Goal: Information Seeking & Learning: Learn about a topic

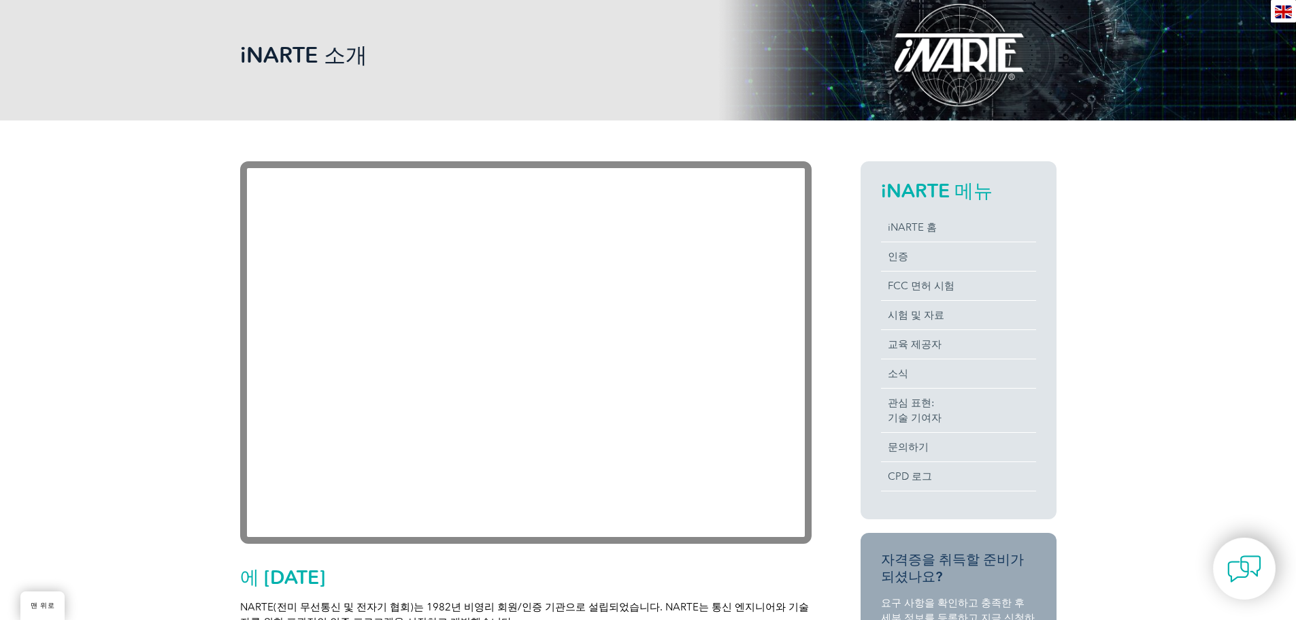
scroll to position [167, 0]
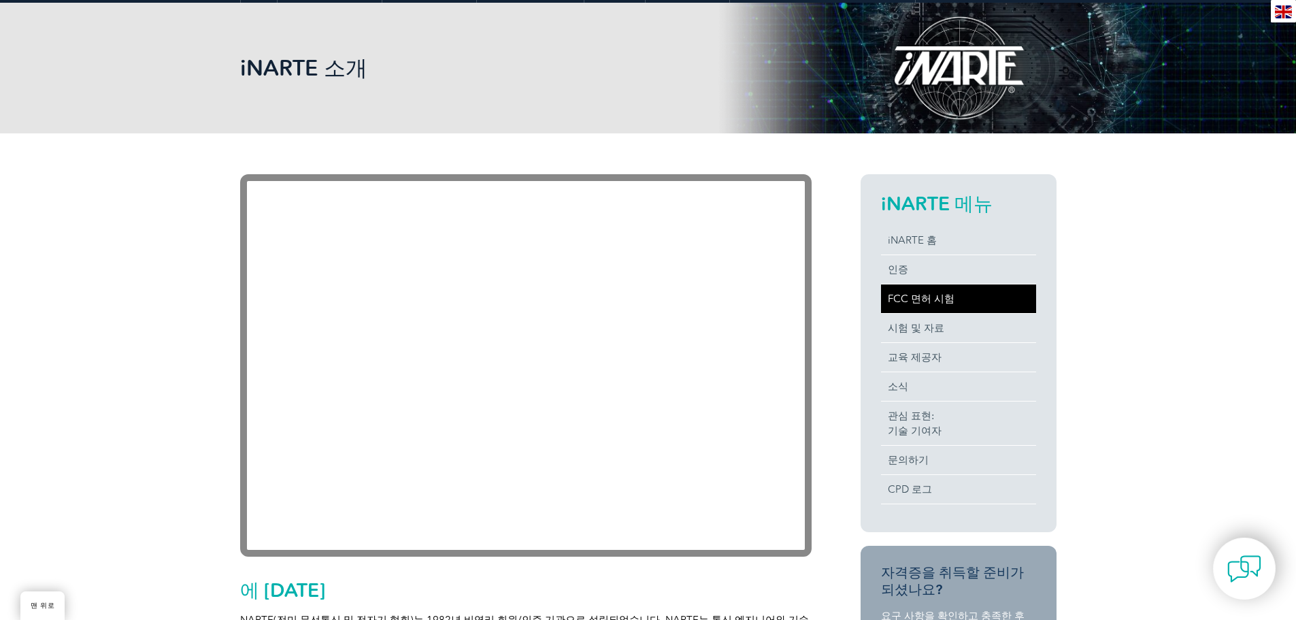
click at [928, 297] on font "FCC 면허 시험" at bounding box center [920, 298] width 67 height 12
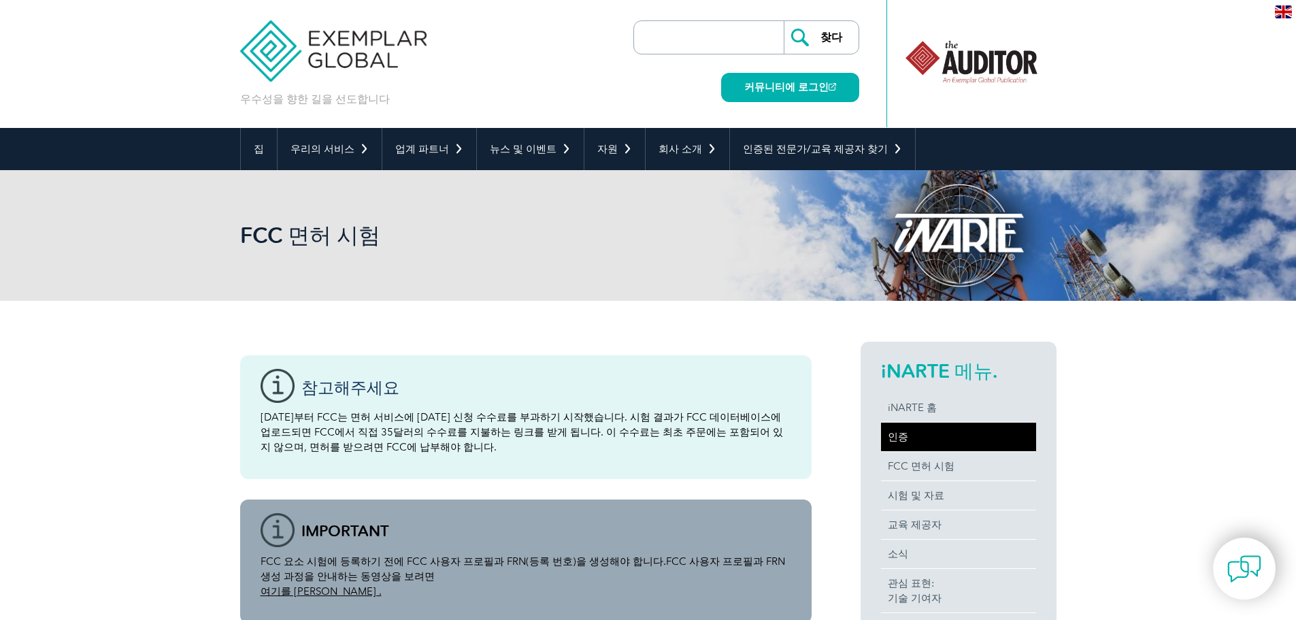
click at [895, 439] on font "인증" at bounding box center [897, 436] width 20 height 12
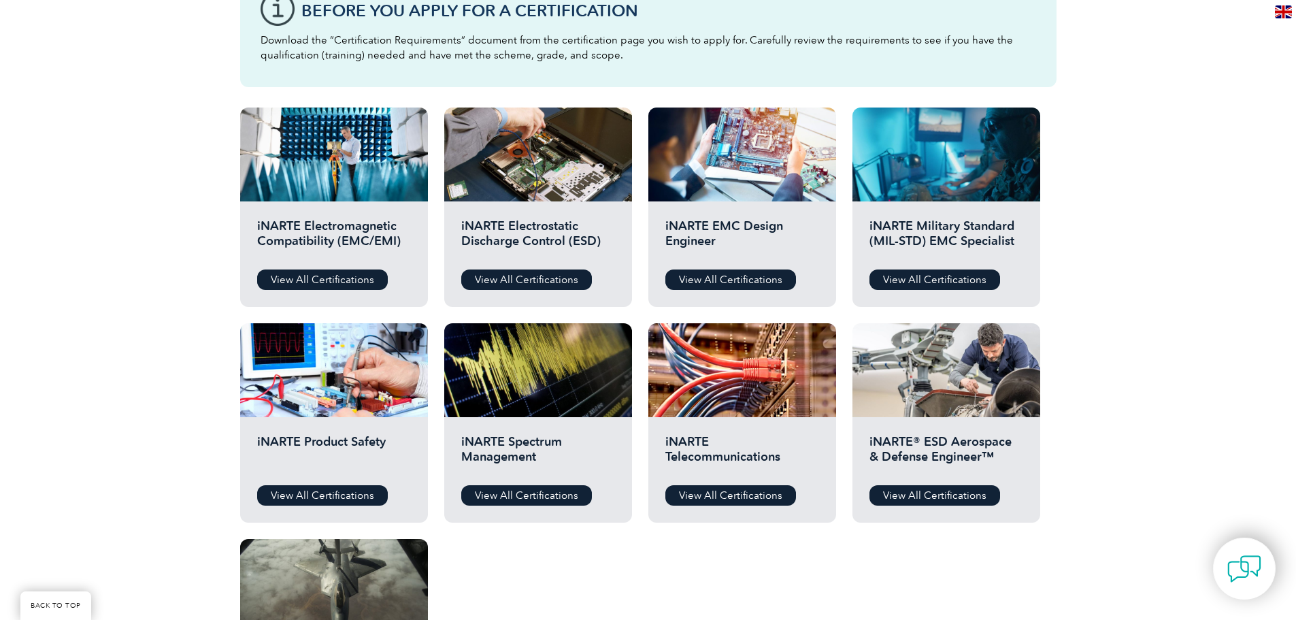
scroll to position [386, 0]
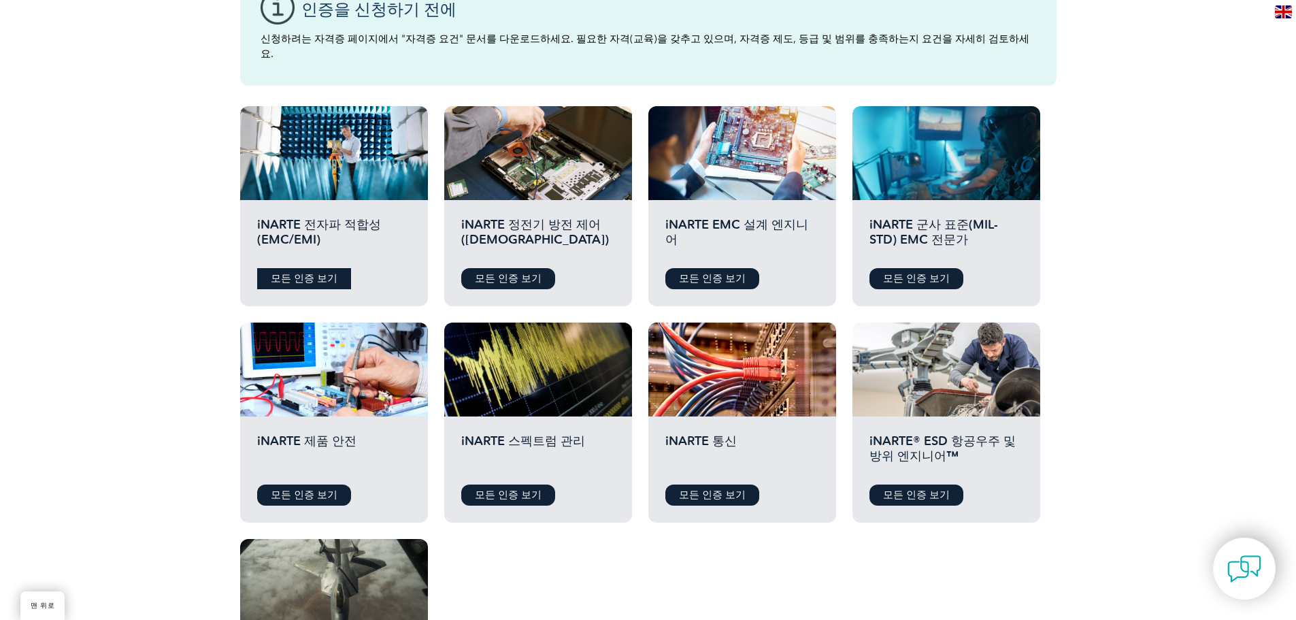
click at [333, 268] on link "모든 인증 보기" at bounding box center [304, 278] width 94 height 21
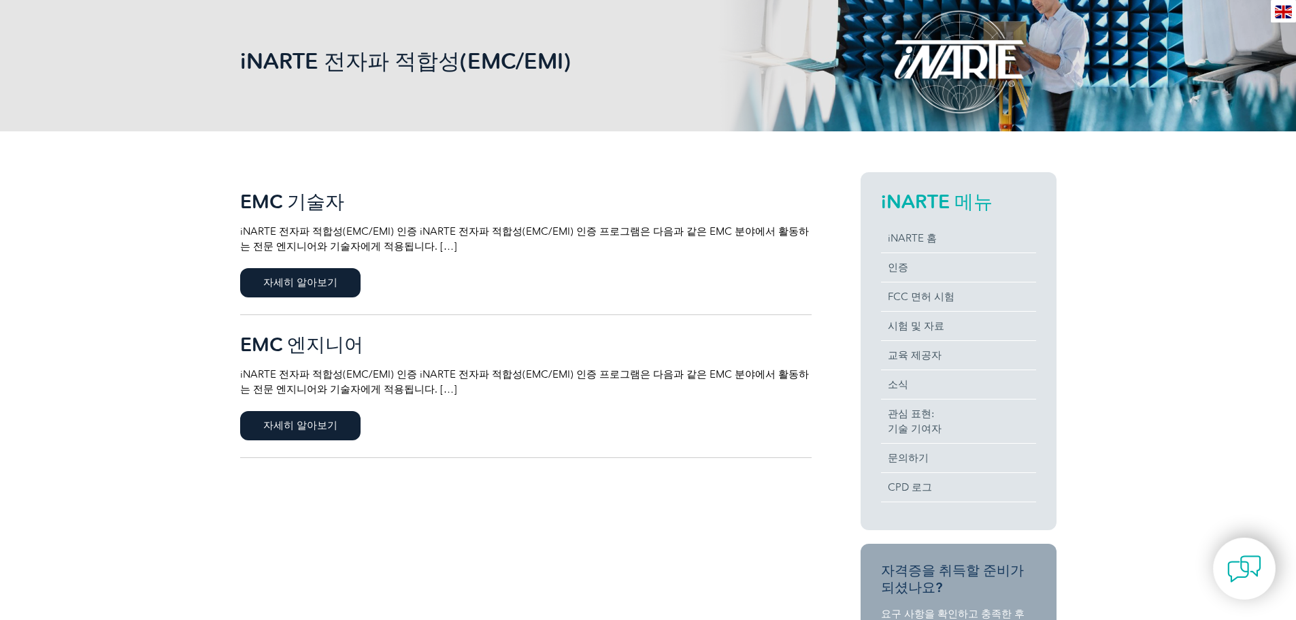
scroll to position [204, 0]
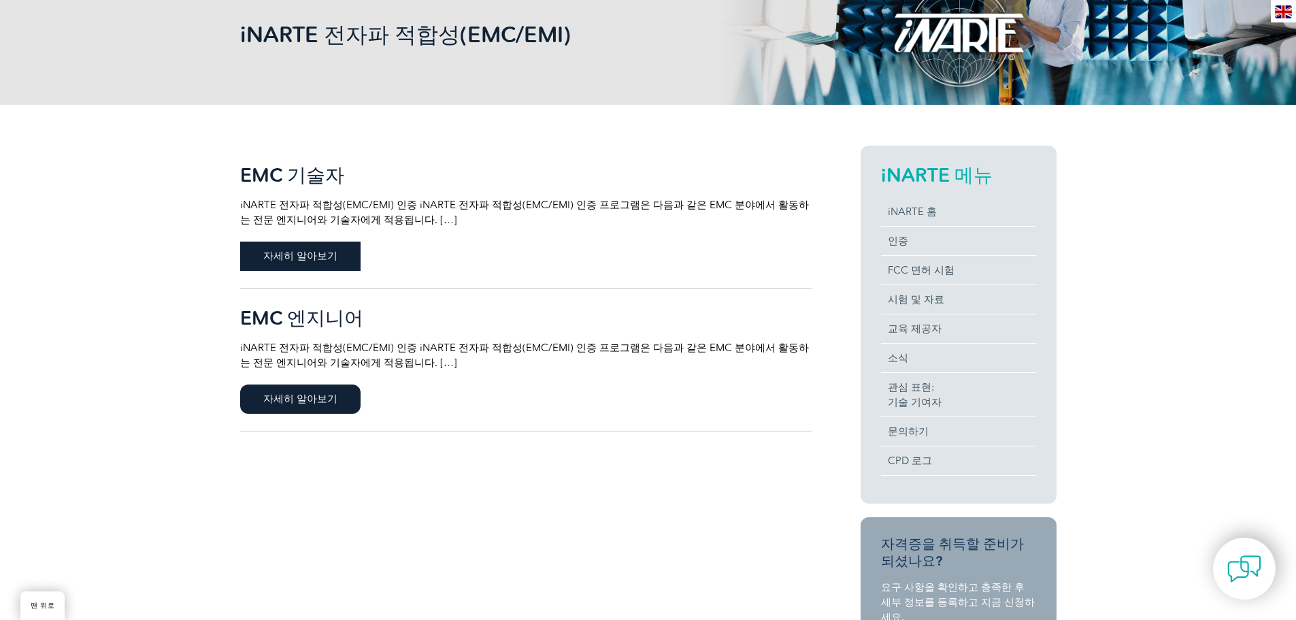
click at [339, 269] on span "자세히 알아보기" at bounding box center [300, 255] width 120 height 29
